Goal: Information Seeking & Learning: Learn about a topic

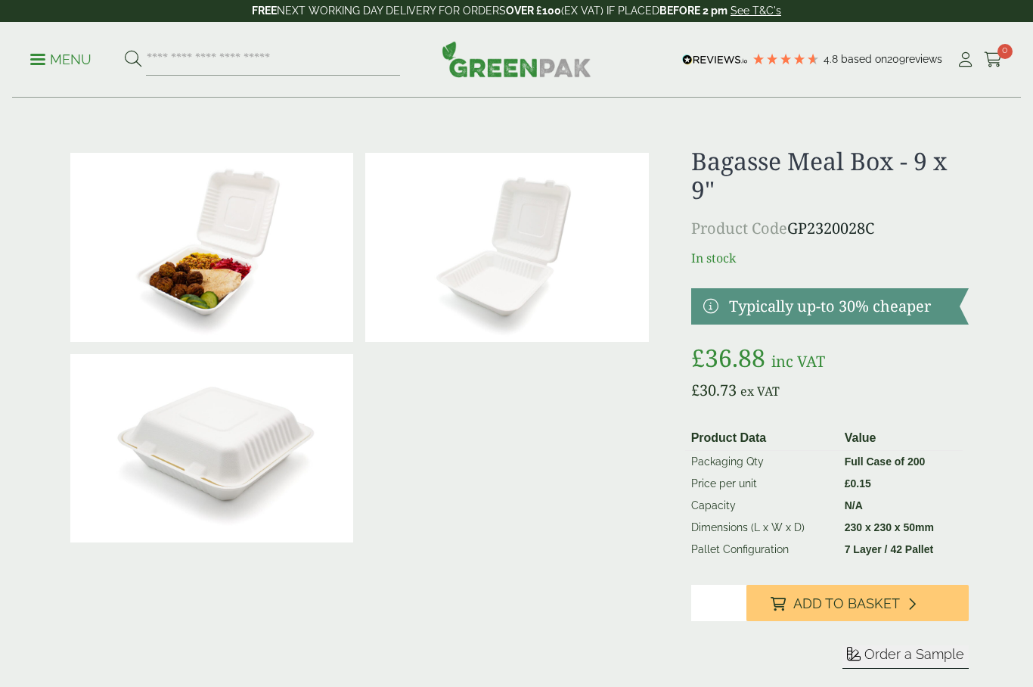
click at [45, 54] on p "Menu" at bounding box center [60, 60] width 61 height 18
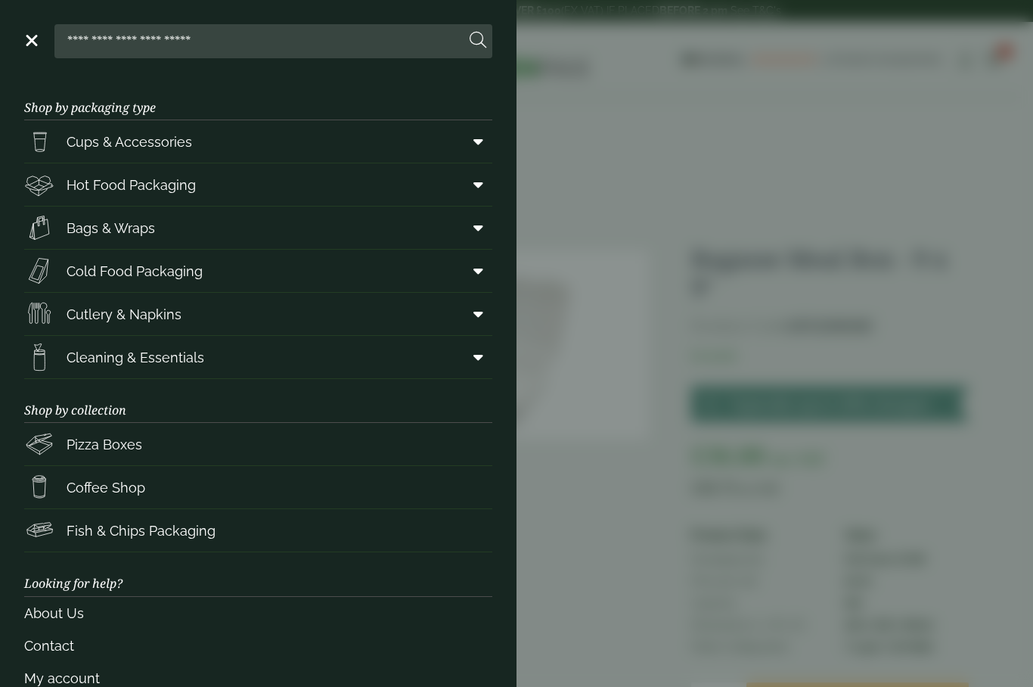
click at [87, 535] on span "Fish & Chips Packaging" at bounding box center [141, 530] width 149 height 20
click at [66, 268] on span "Cold Food Packaging" at bounding box center [113, 271] width 179 height 30
click at [70, 275] on span "Cold Food Packaging" at bounding box center [135, 271] width 136 height 20
click at [64, 181] on span "Hot Food Packaging" at bounding box center [110, 184] width 172 height 30
click at [53, 180] on img at bounding box center [39, 184] width 30 height 30
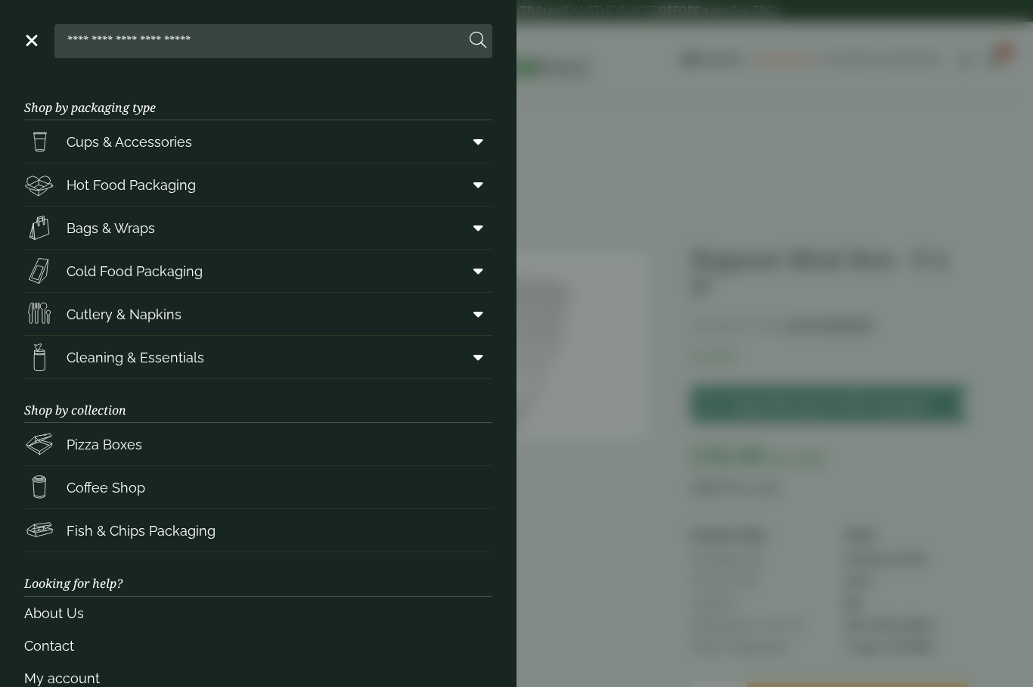
click at [36, 44] on link "Menu" at bounding box center [30, 39] width 15 height 15
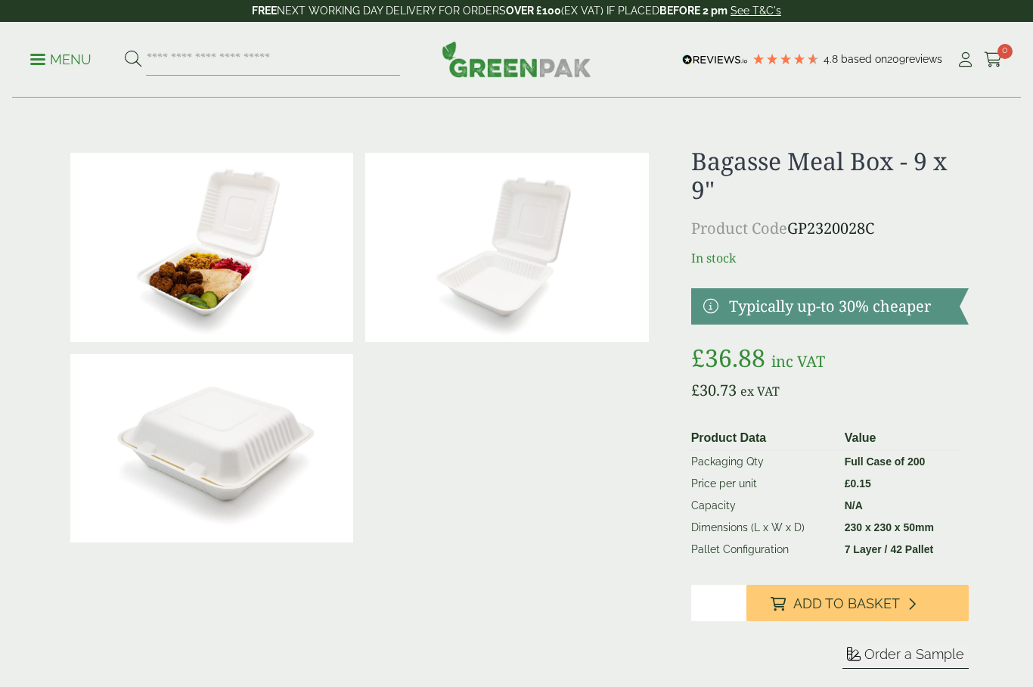
click at [50, 61] on p "Menu" at bounding box center [60, 60] width 61 height 18
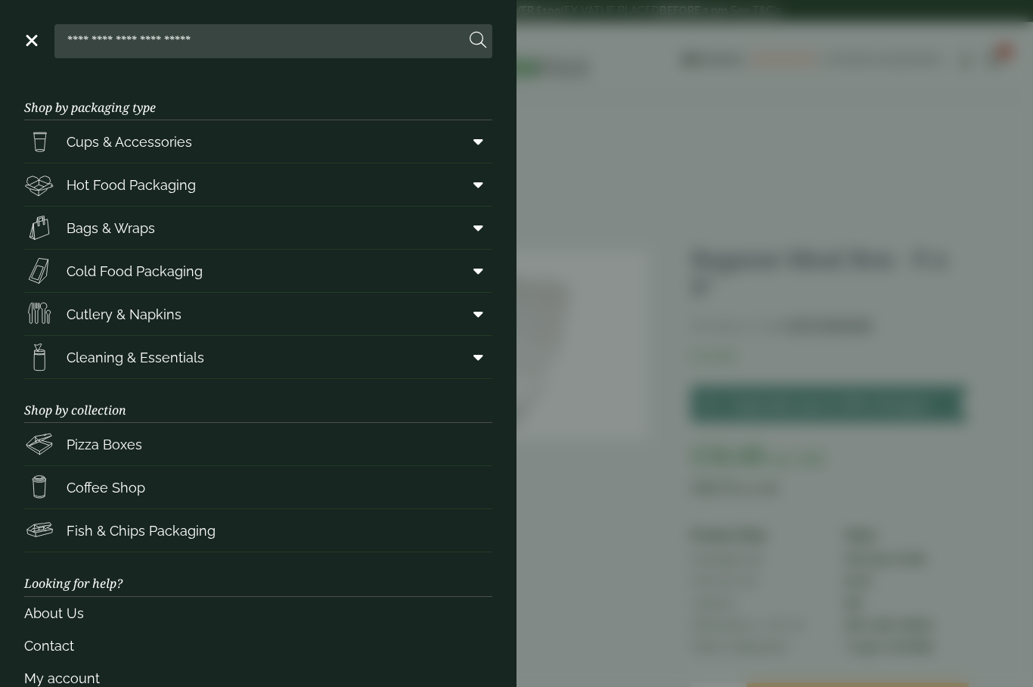
click at [98, 187] on span "Hot Food Packaging" at bounding box center [131, 185] width 129 height 20
click at [117, 185] on span "Hot Food Packaging" at bounding box center [131, 185] width 129 height 20
click at [110, 183] on span "Hot Food Packaging" at bounding box center [131, 185] width 129 height 20
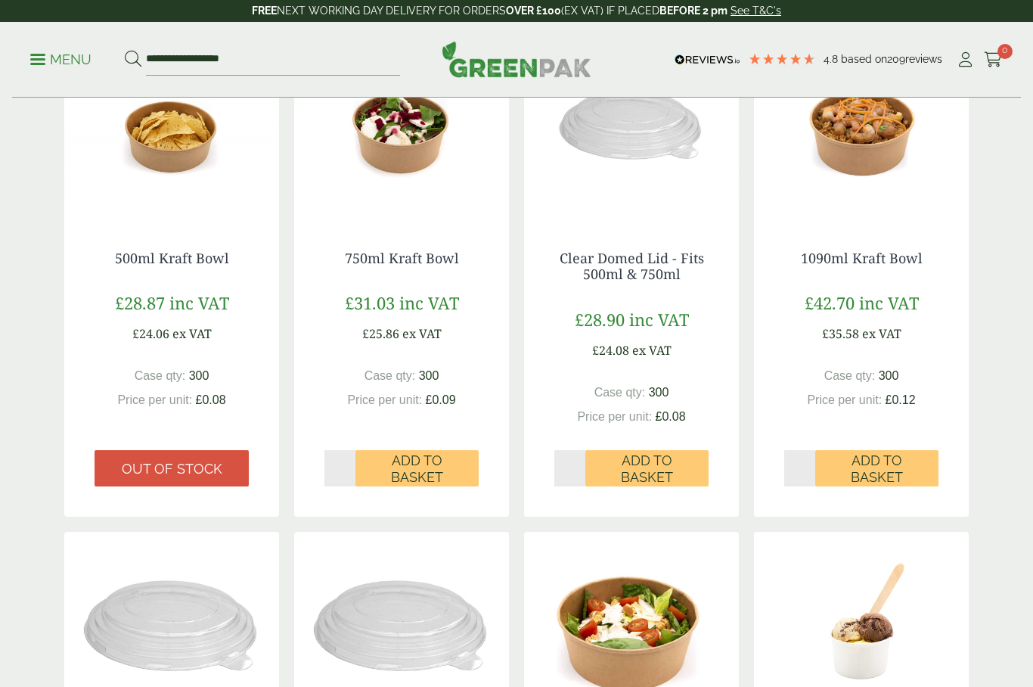
scroll to position [408, 0]
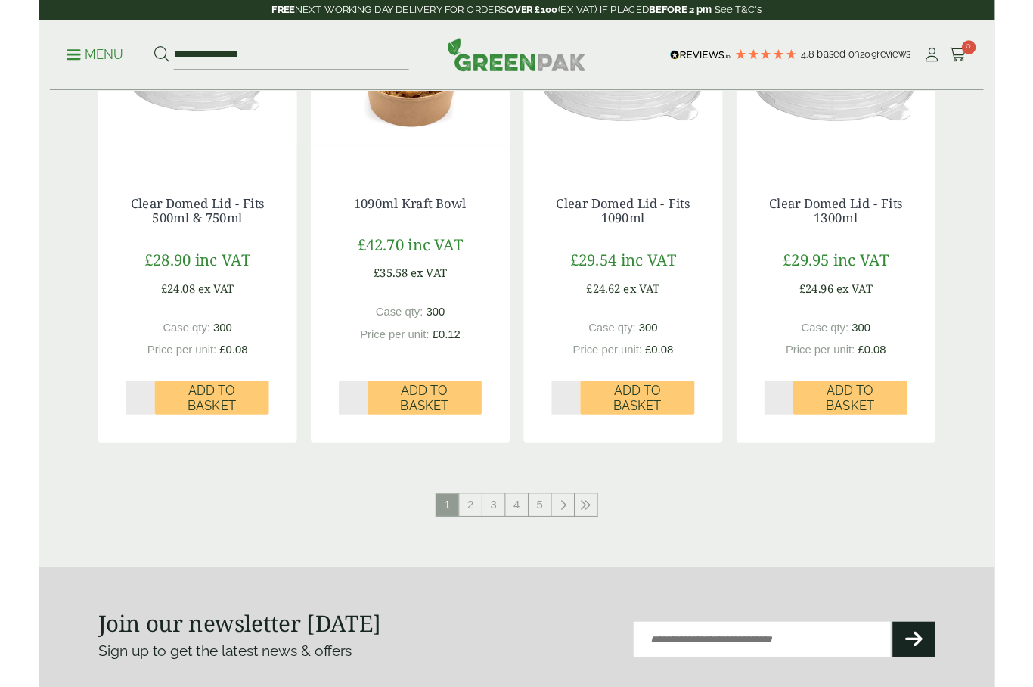
scroll to position [1487, 0]
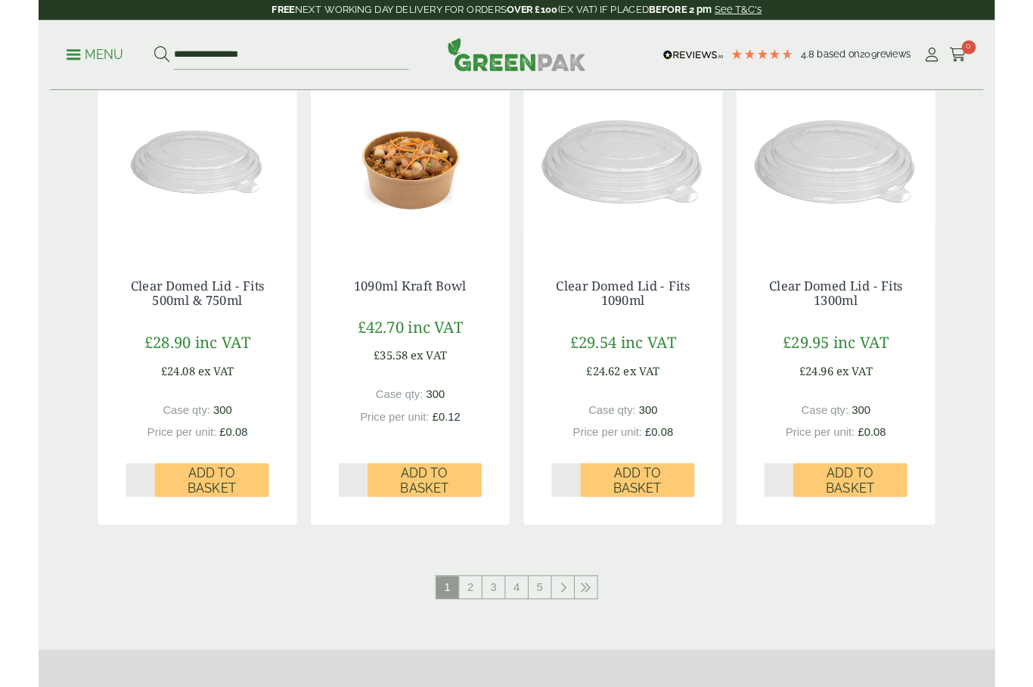
scroll to position [1379, 0]
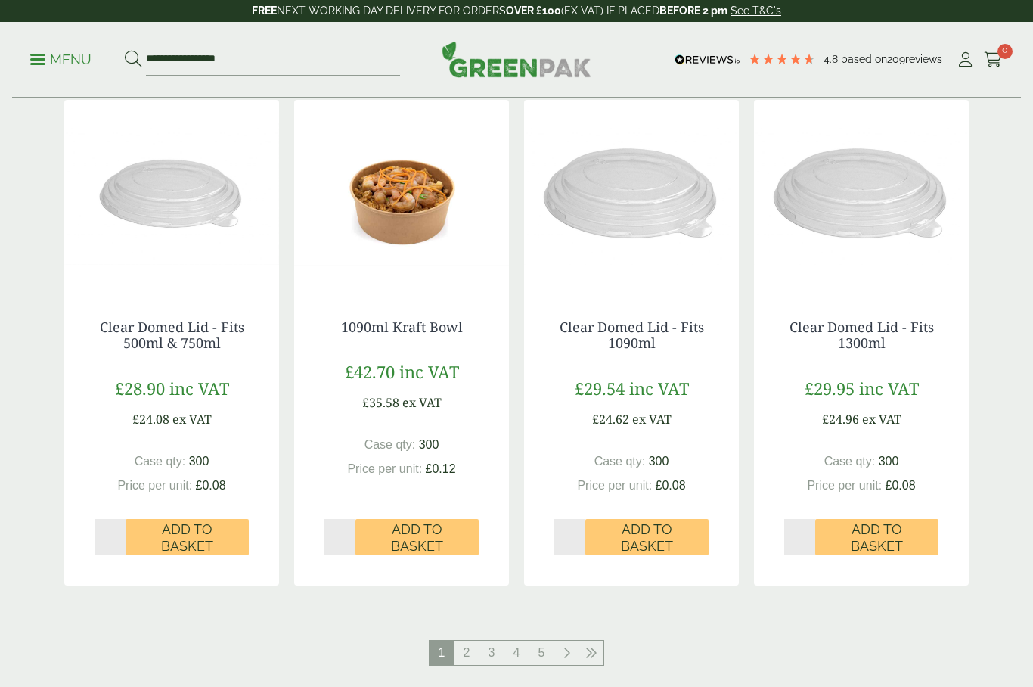
click at [460, 647] on link "2" at bounding box center [467, 653] width 24 height 24
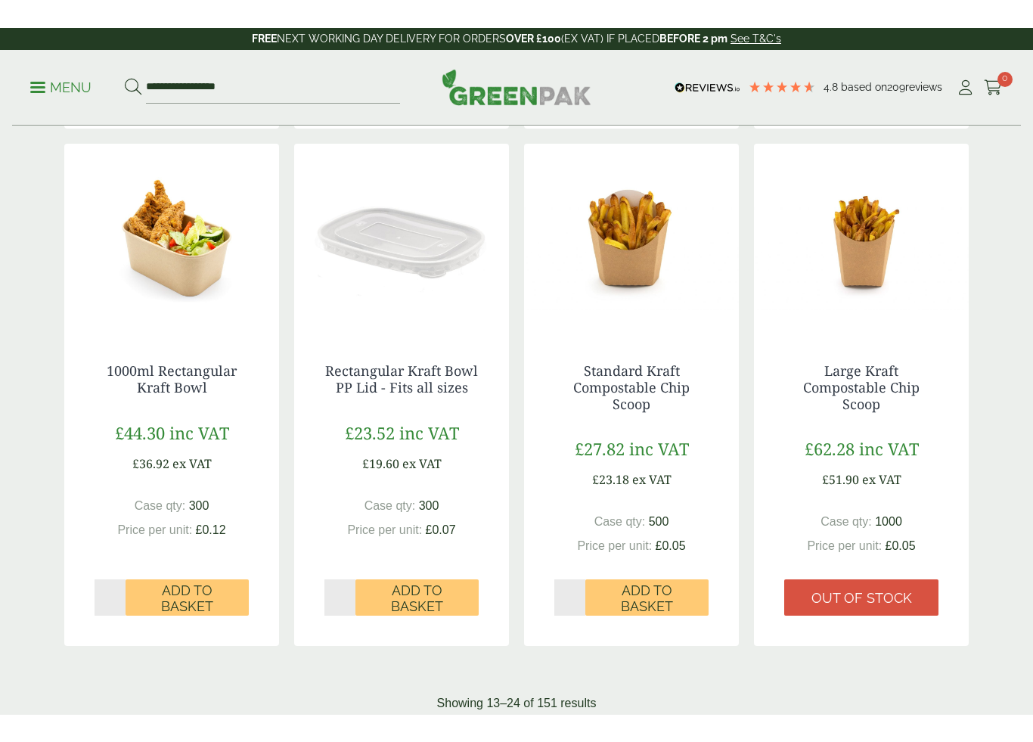
scroll to position [1450, 0]
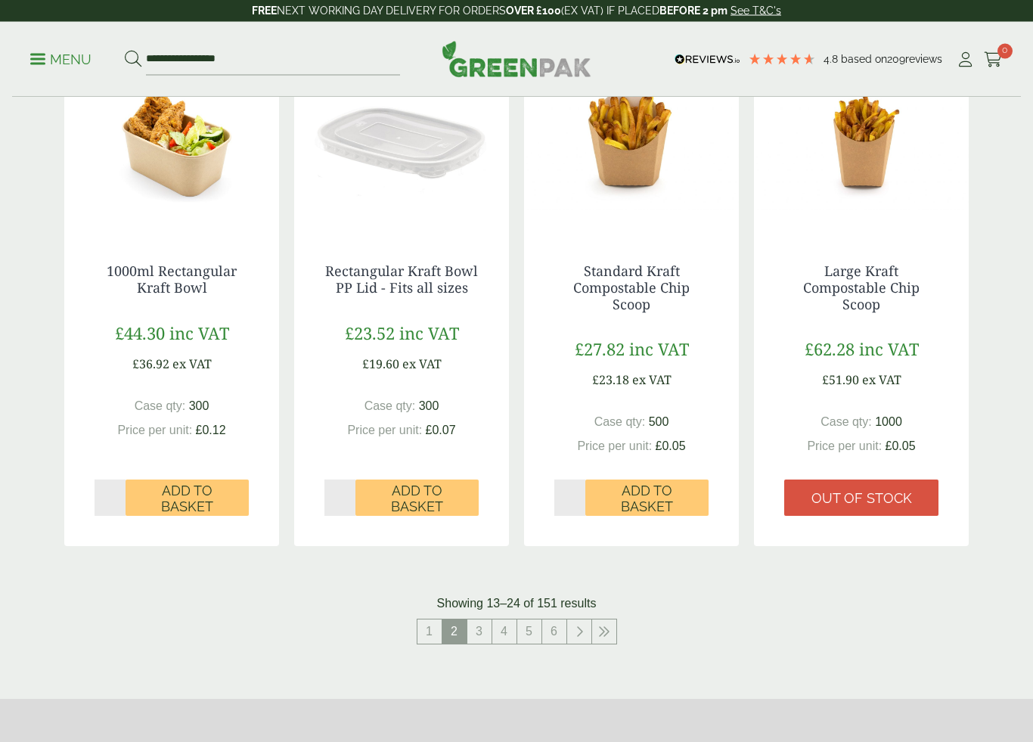
click at [482, 633] on link "3" at bounding box center [480, 632] width 24 height 24
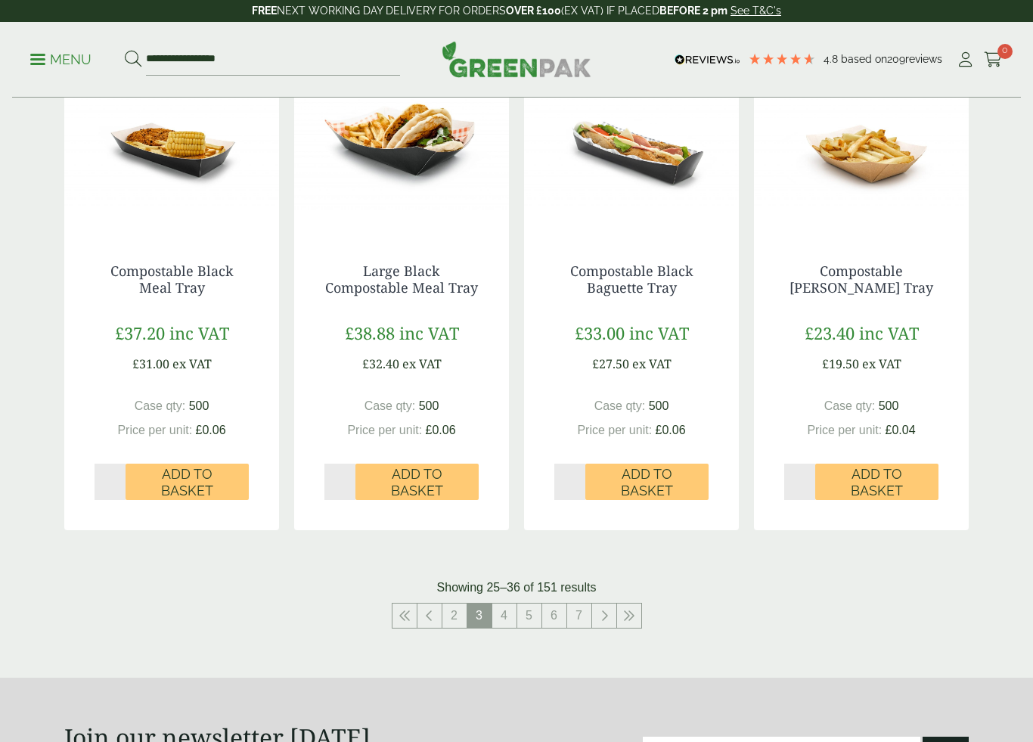
click at [506, 612] on link "4" at bounding box center [504, 616] width 24 height 24
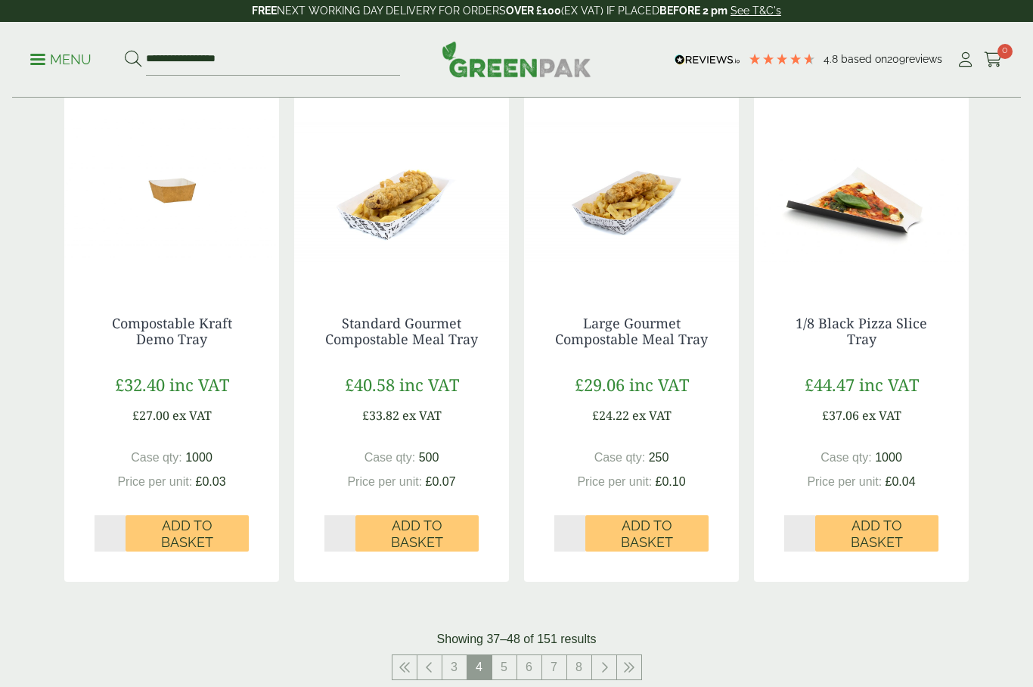
scroll to position [1382, 0]
click at [507, 658] on link "5" at bounding box center [504, 668] width 24 height 24
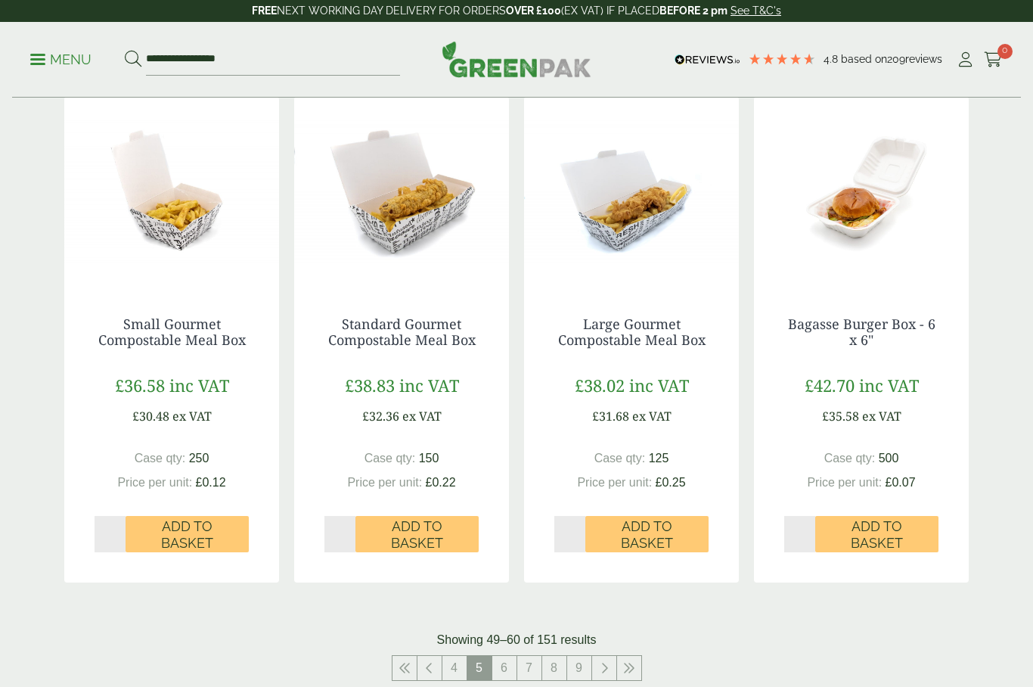
click at [531, 664] on link "7" at bounding box center [529, 668] width 24 height 24
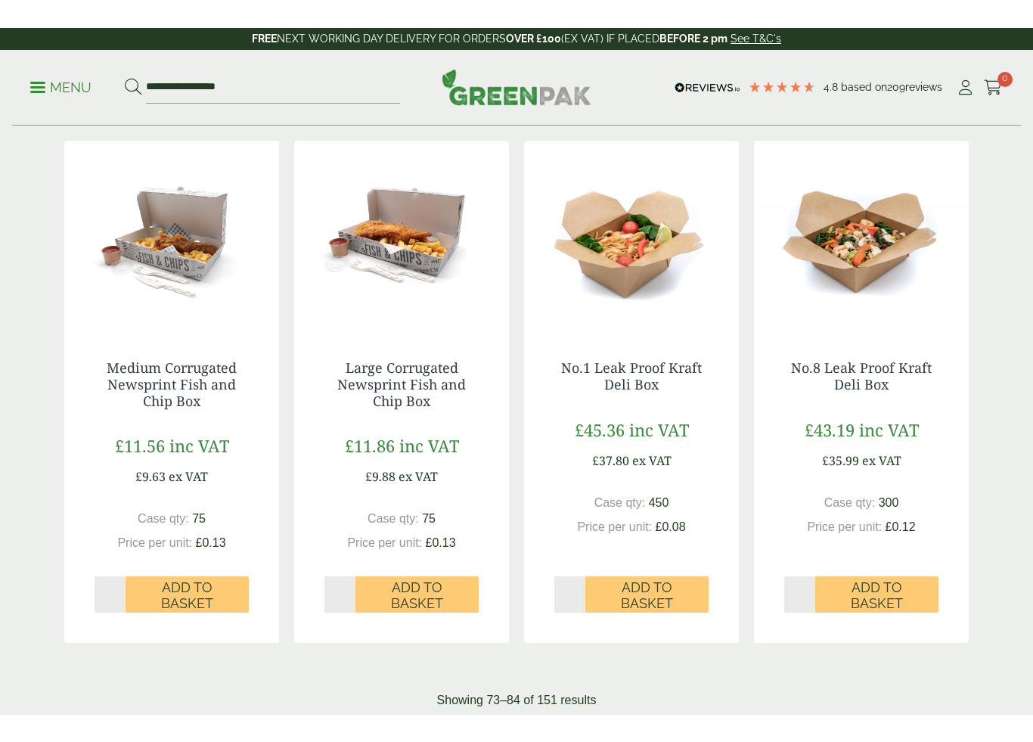
scroll to position [1418, 0]
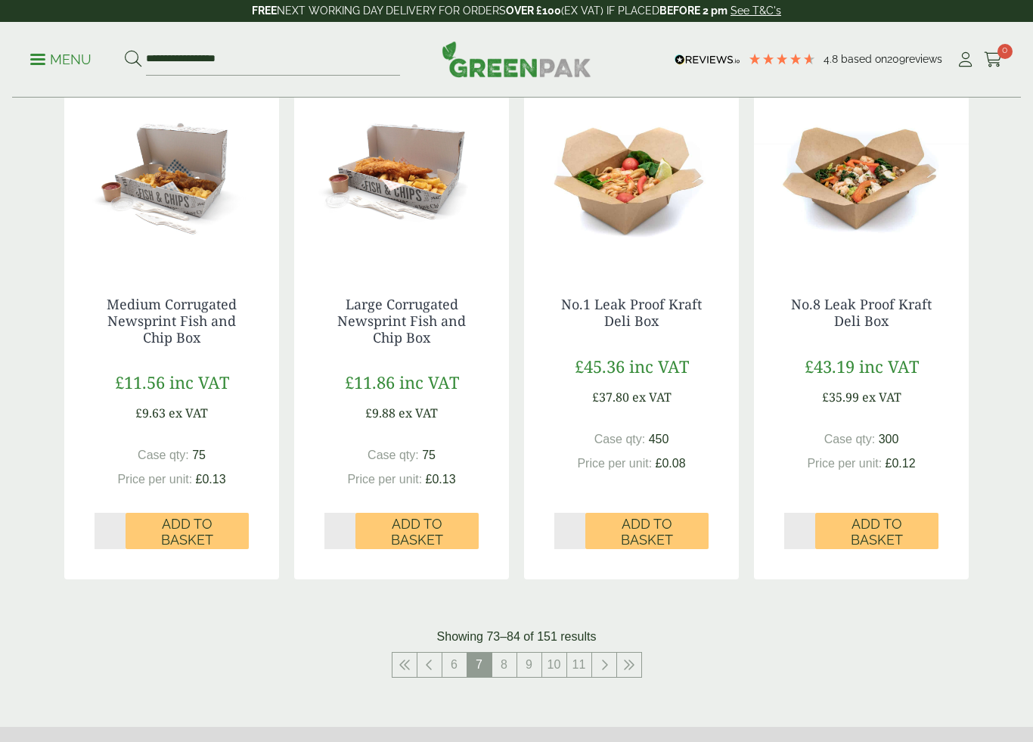
click at [511, 664] on link "8" at bounding box center [504, 665] width 24 height 24
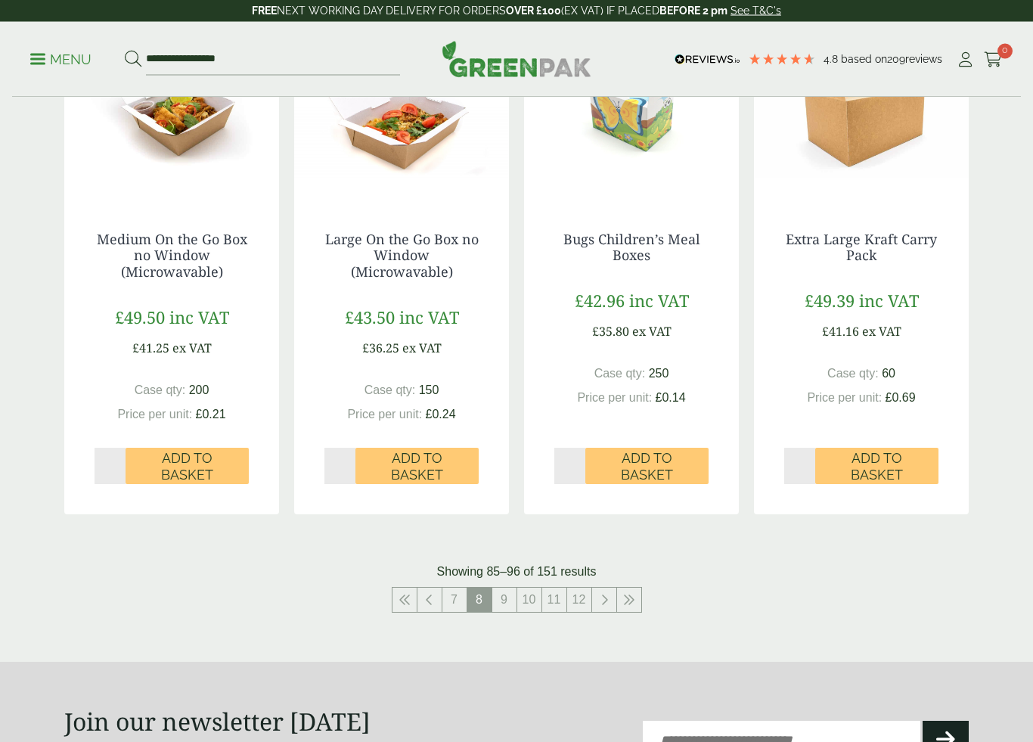
scroll to position [1482, 0]
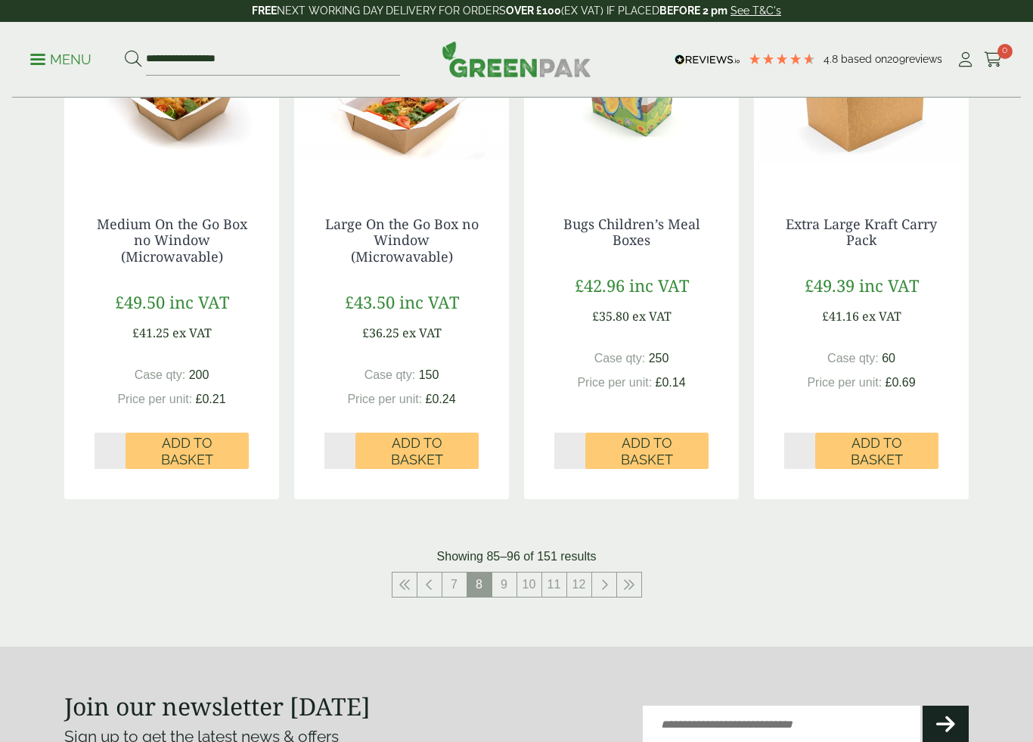
click at [504, 579] on link "9" at bounding box center [504, 585] width 24 height 24
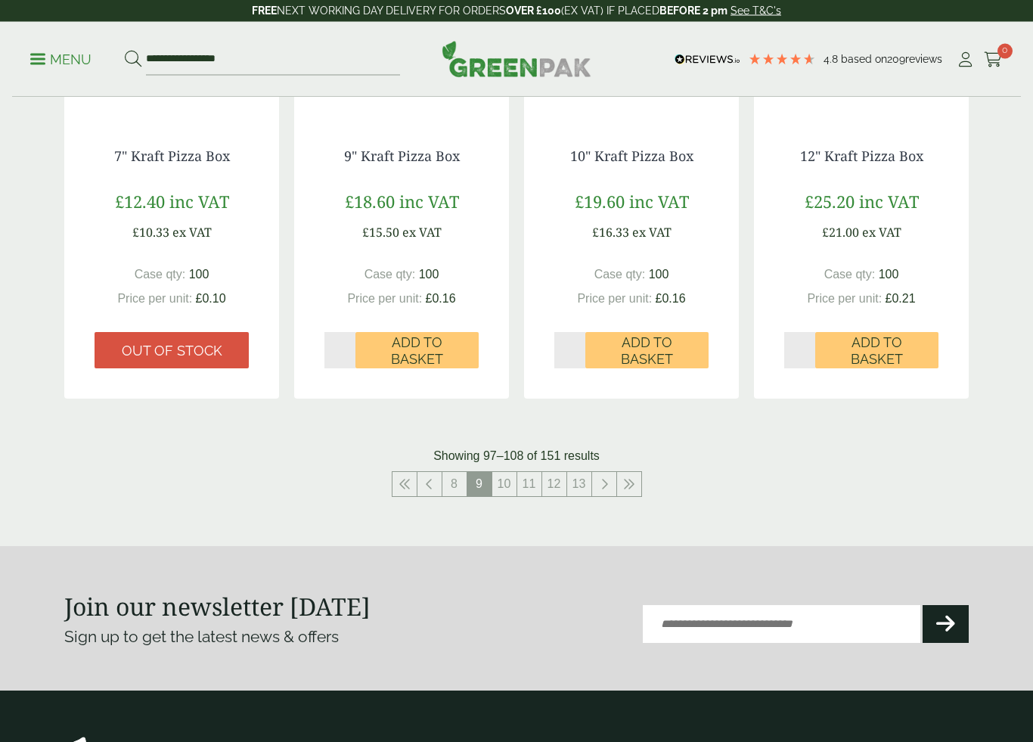
scroll to position [1533, 0]
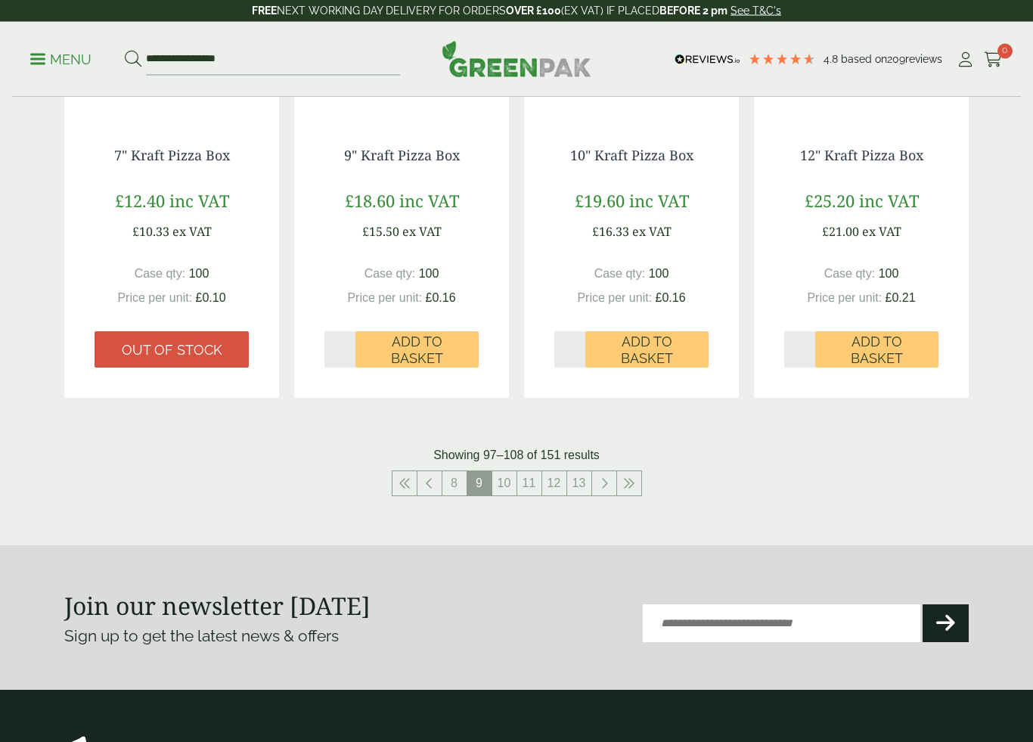
click at [506, 479] on link "10" at bounding box center [504, 484] width 24 height 24
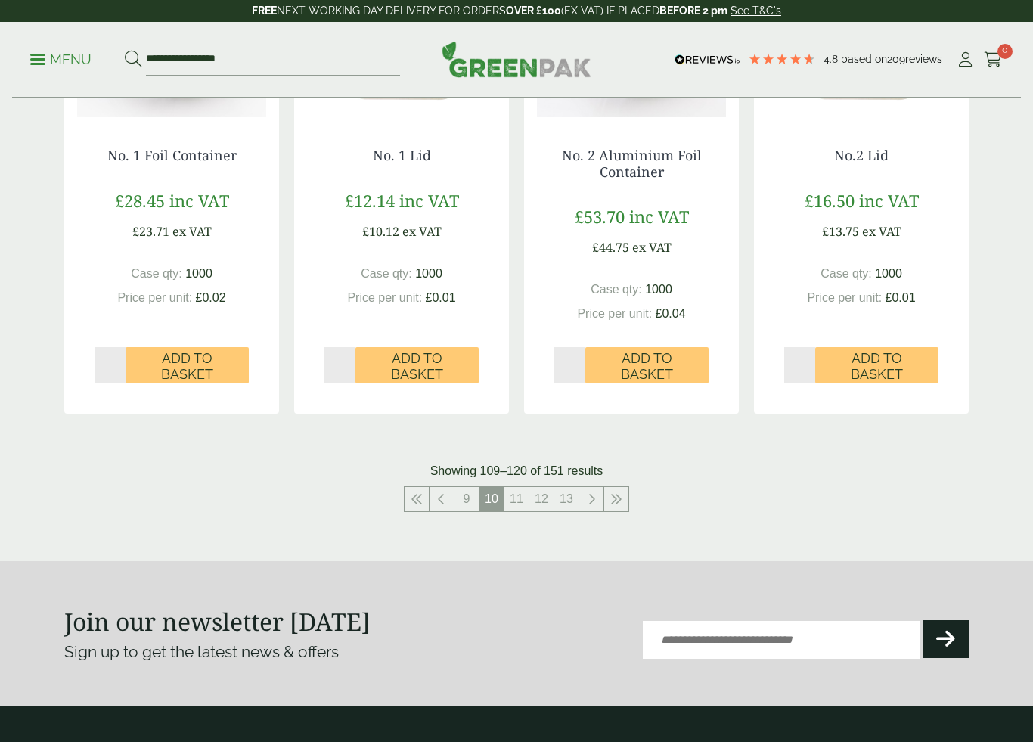
click at [496, 488] on span "10" at bounding box center [492, 499] width 24 height 24
click at [519, 498] on link "11" at bounding box center [517, 499] width 24 height 24
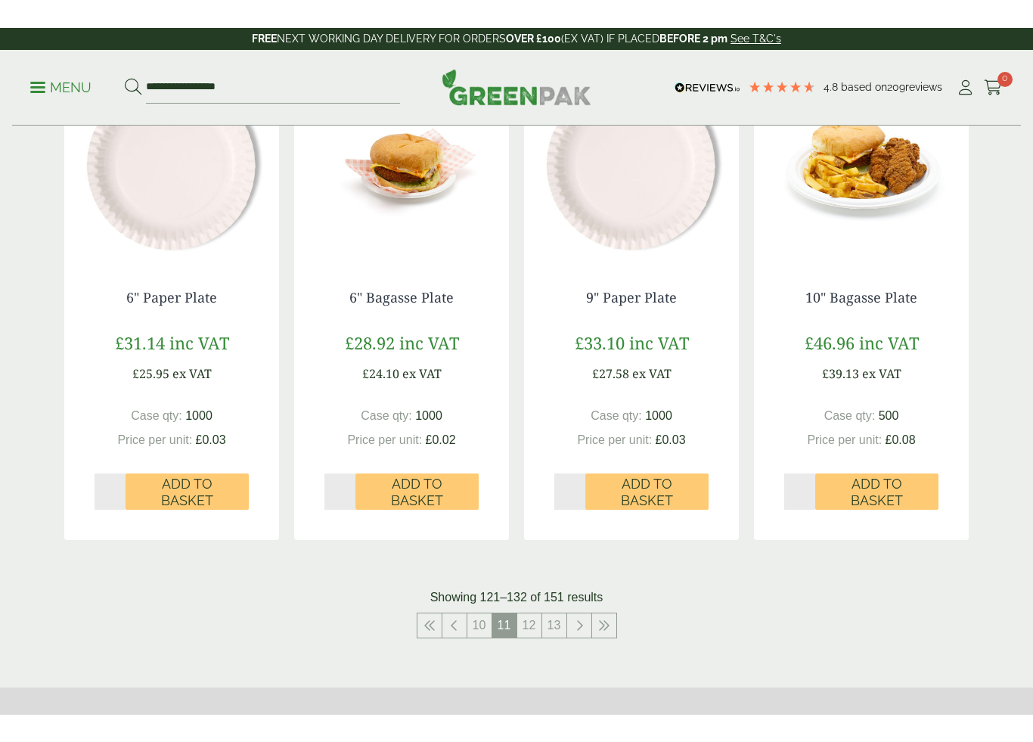
scroll to position [1503, 0]
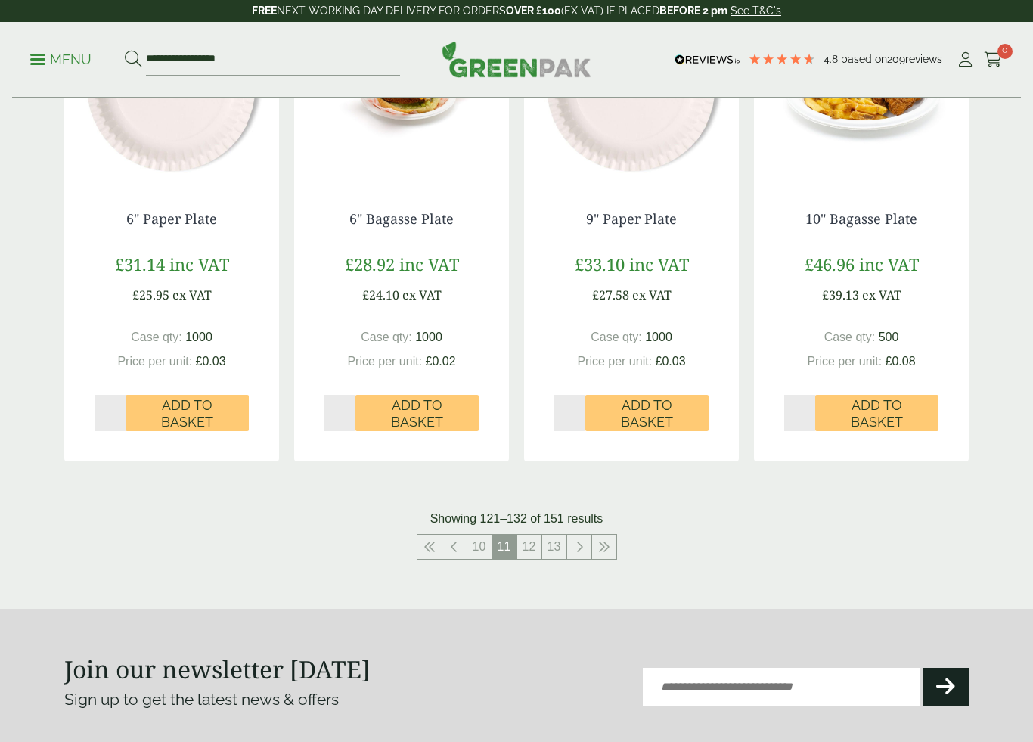
click at [531, 535] on link "12" at bounding box center [529, 547] width 24 height 24
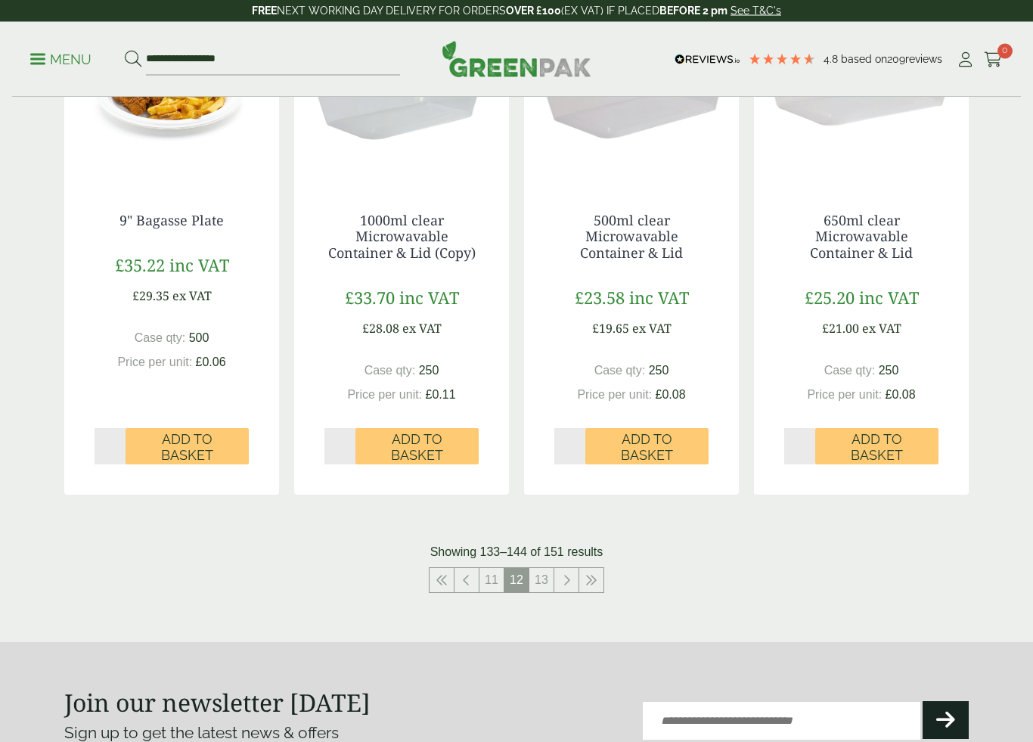
scroll to position [1456, 0]
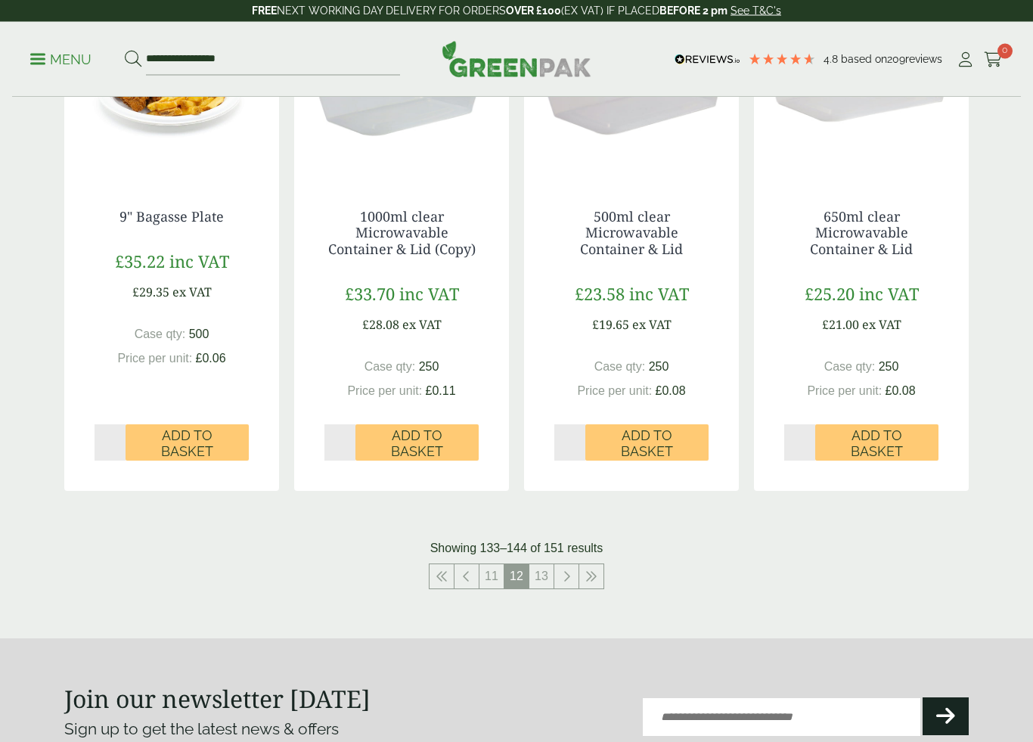
click at [545, 575] on link "13" at bounding box center [542, 577] width 24 height 24
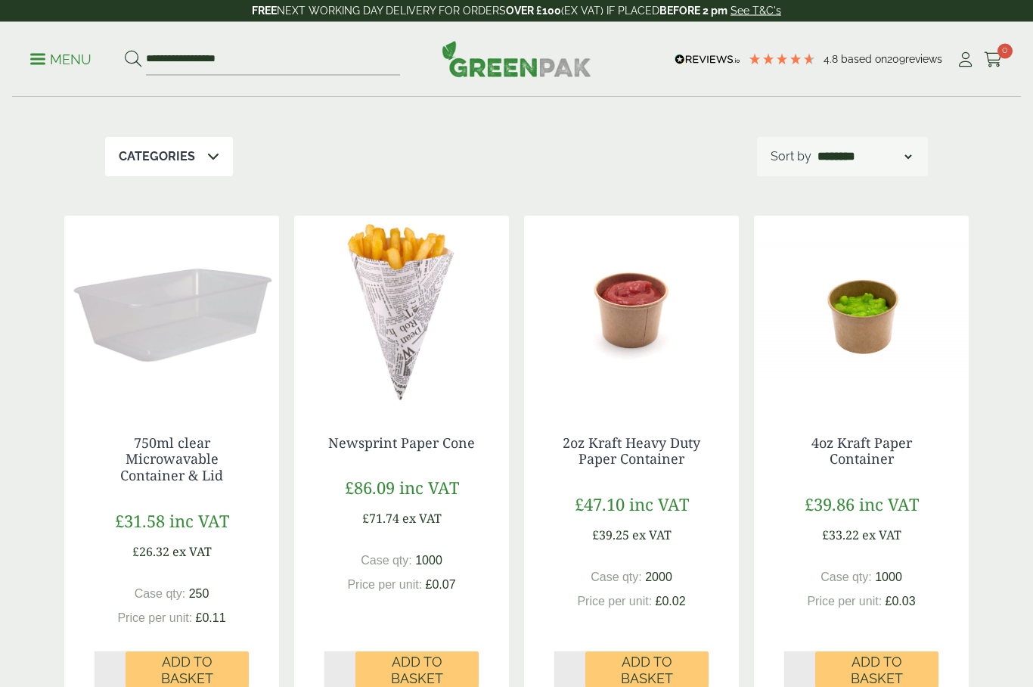
scroll to position [234, 0]
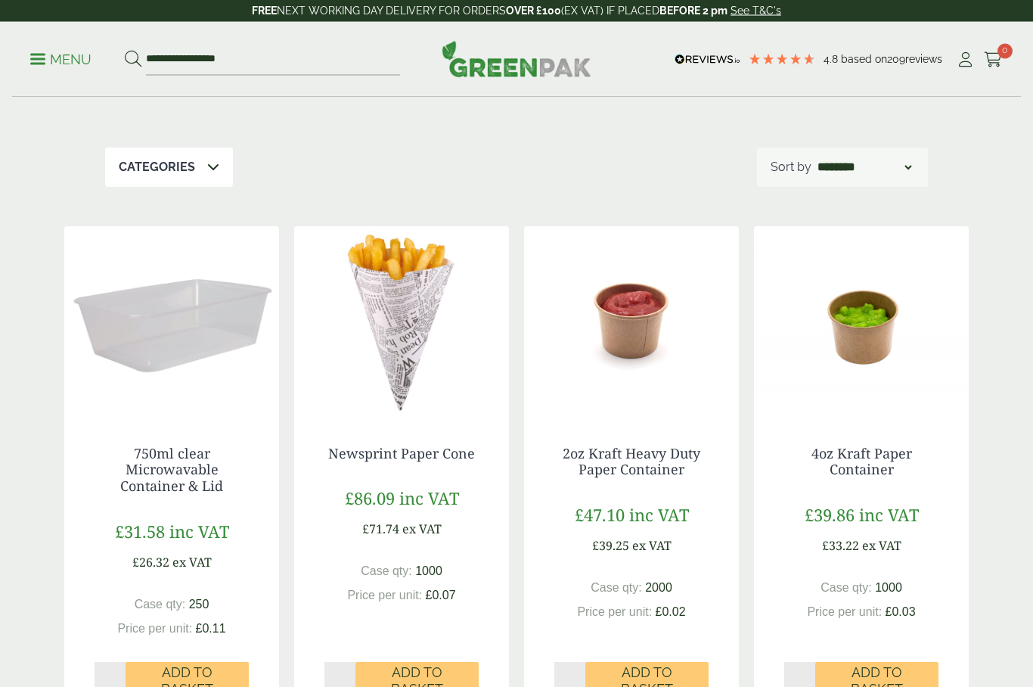
click at [51, 52] on p "Menu" at bounding box center [60, 60] width 61 height 18
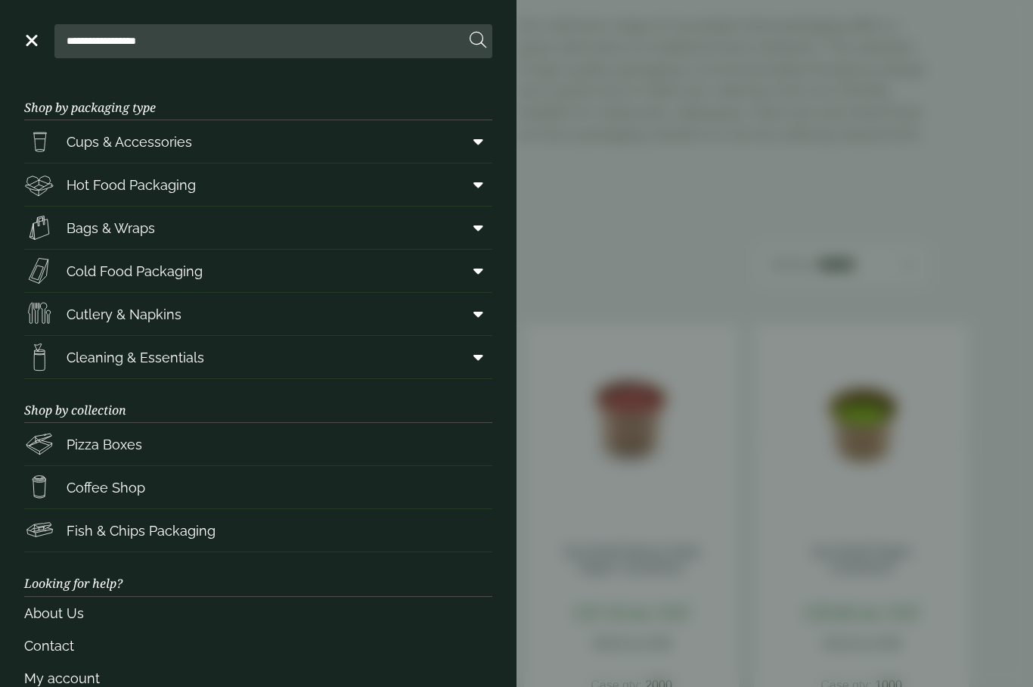
click at [93, 322] on span "Cutlery & Napkins" at bounding box center [124, 314] width 115 height 20
click at [92, 312] on span "Cutlery & Napkins" at bounding box center [124, 314] width 115 height 20
